Goal: Book appointment/travel/reservation

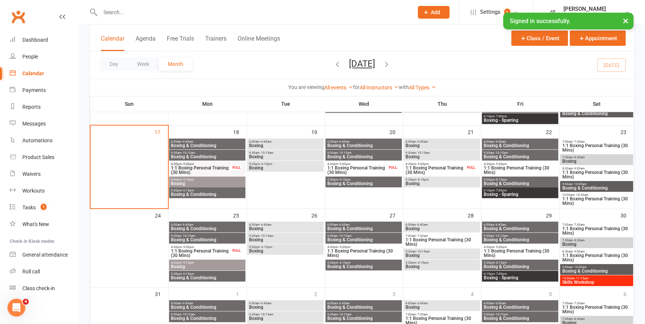
click at [203, 155] on span "Boxing & Conditioning" at bounding box center [207, 157] width 73 height 4
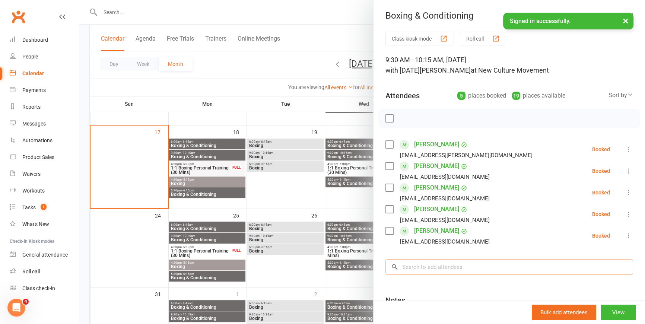
click at [448, 264] on input "search" at bounding box center [509, 267] width 248 height 16
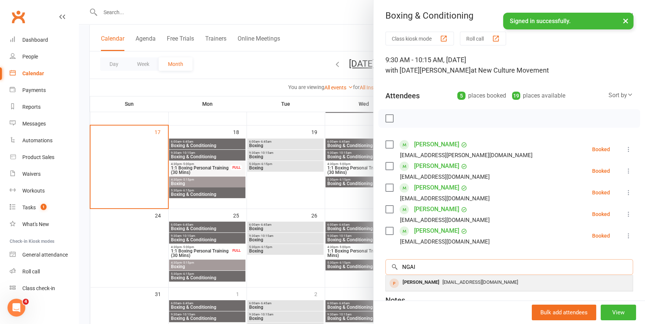
type input "NGAI"
click at [450, 285] on span "[EMAIL_ADDRESS][DOMAIN_NAME]" at bounding box center [480, 282] width 76 height 6
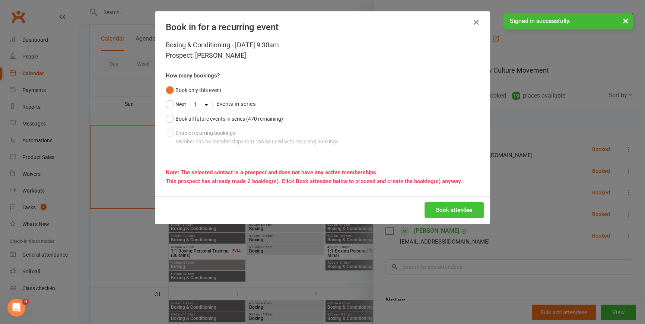
click at [447, 215] on button "Book attendee" at bounding box center [454, 210] width 59 height 16
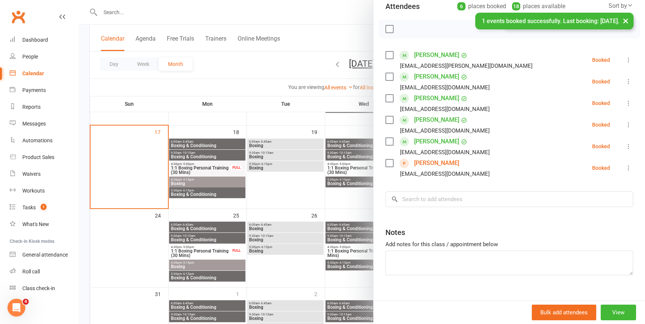
scroll to position [101, 0]
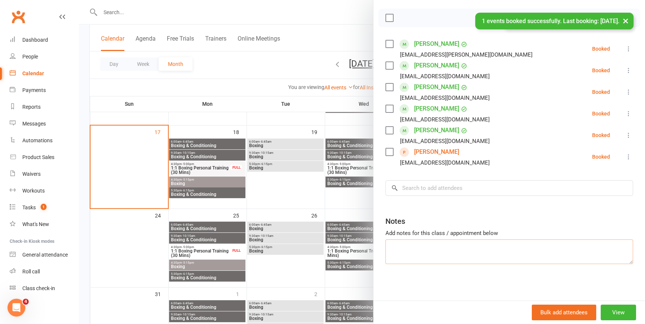
click at [434, 250] on textarea at bounding box center [509, 251] width 248 height 25
type textarea "h"
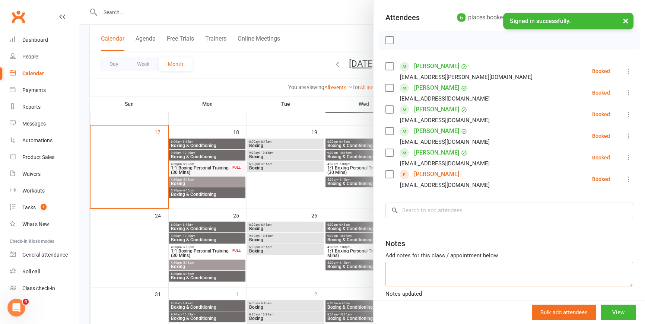
scroll to position [0, 0]
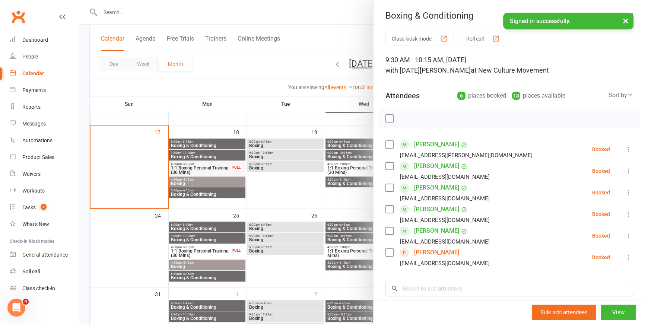
click at [226, 59] on div at bounding box center [362, 162] width 566 height 324
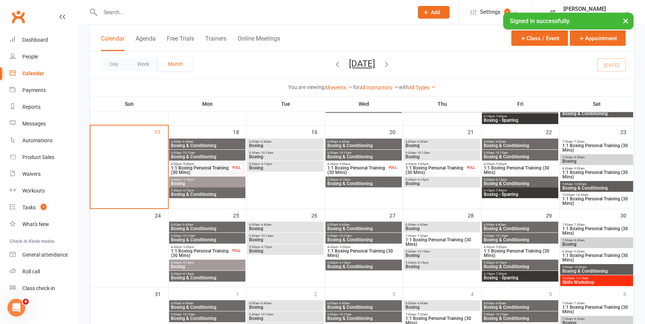
click at [284, 152] on span "9:30am - 10:15am" at bounding box center [285, 152] width 73 height 3
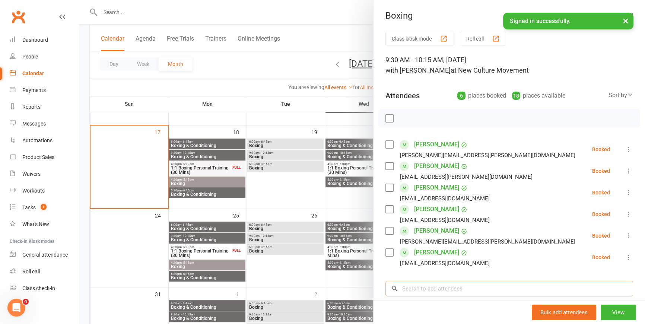
click at [431, 288] on input "search" at bounding box center [509, 289] width 248 height 16
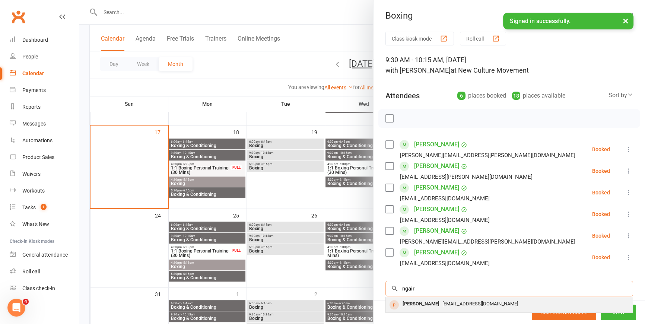
type input "ngair"
click at [428, 301] on div "[PERSON_NAME]" at bounding box center [421, 304] width 43 height 11
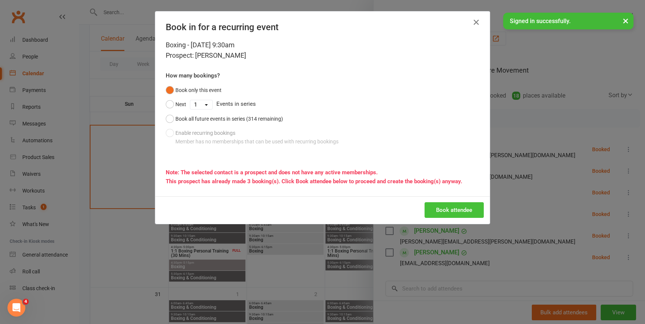
click at [467, 212] on button "Book attendee" at bounding box center [454, 210] width 59 height 16
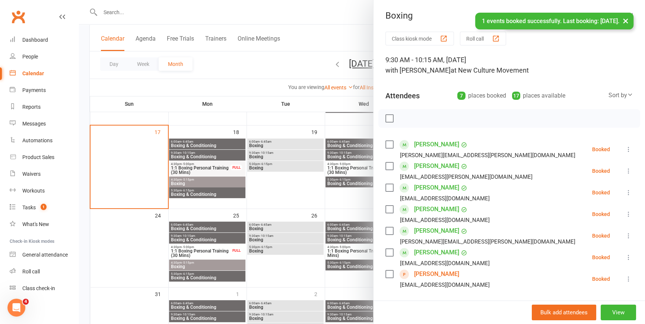
scroll to position [34, 0]
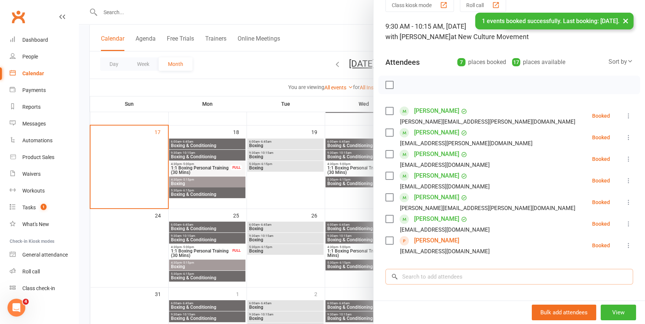
click at [469, 276] on input "search" at bounding box center [509, 277] width 248 height 16
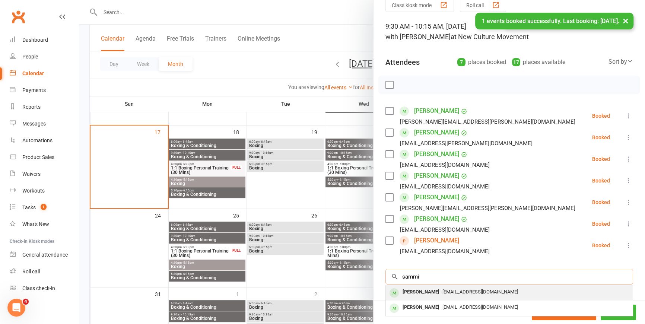
type input "sammi"
click at [452, 294] on span "[EMAIL_ADDRESS][DOMAIN_NAME]" at bounding box center [480, 292] width 76 height 6
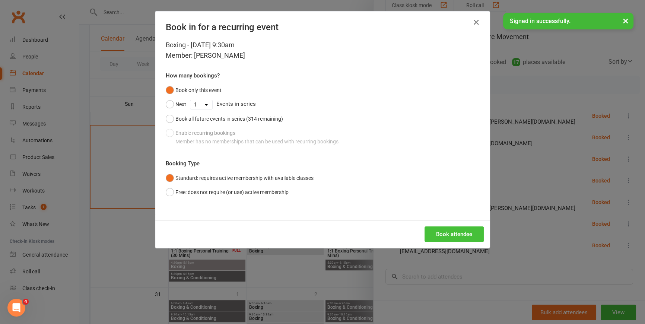
click at [447, 232] on button "Book attendee" at bounding box center [454, 234] width 59 height 16
